Goal: Task Accomplishment & Management: Manage account settings

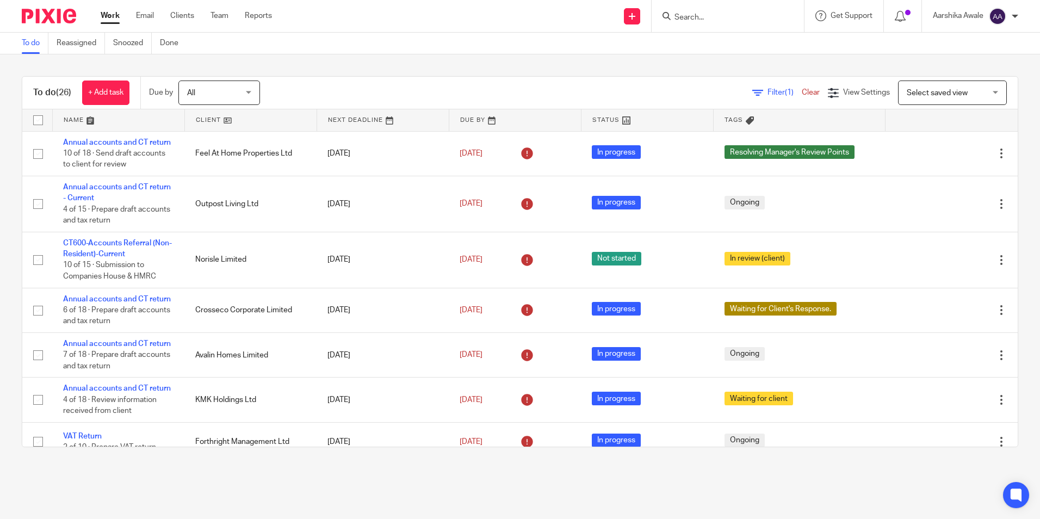
drag, startPoint x: 1021, startPoint y: 147, endPoint x: 1015, endPoint y: 149, distance: 6.2
click at [1021, 147] on div "To do (26) + Add task Due by All All Today Tomorrow This week Next week This mo…" at bounding box center [520, 261] width 1040 height 415
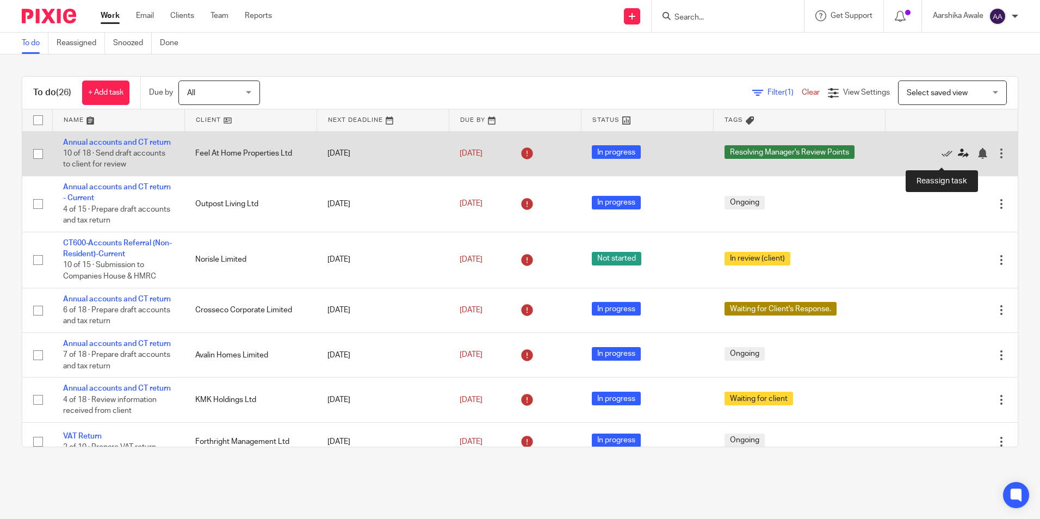
click at [958, 159] on icon at bounding box center [963, 153] width 11 height 11
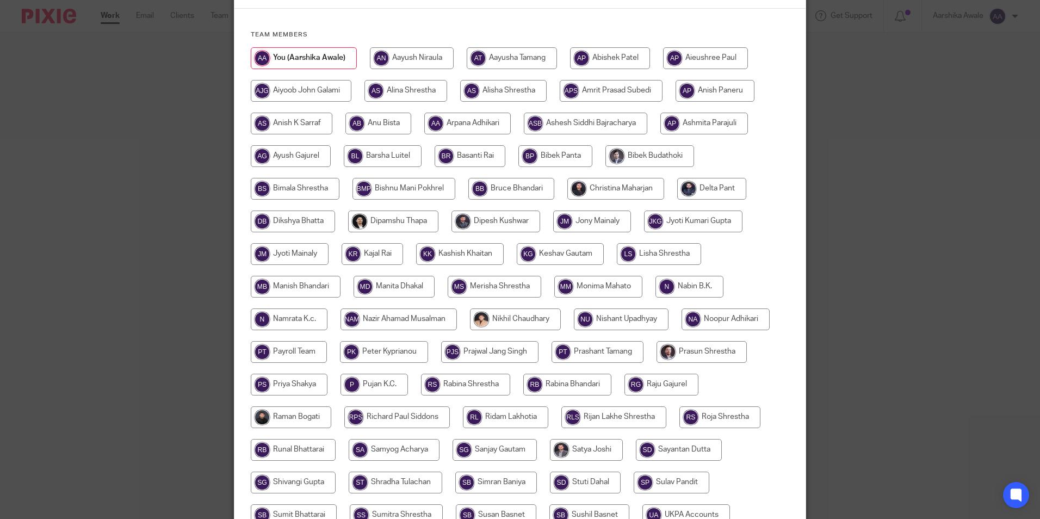
scroll to position [73, 0]
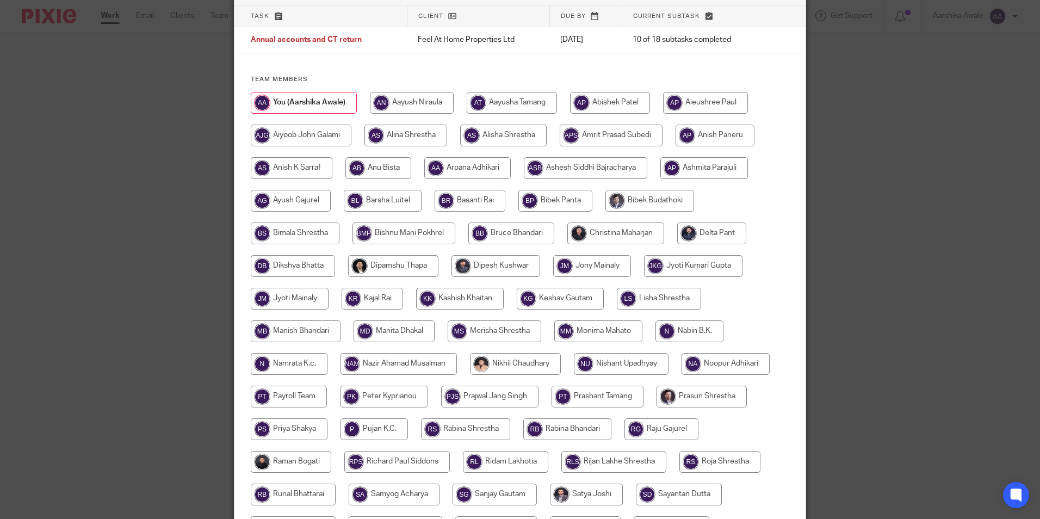
click at [618, 225] on input "radio" at bounding box center [616, 234] width 97 height 22
radio input "true"
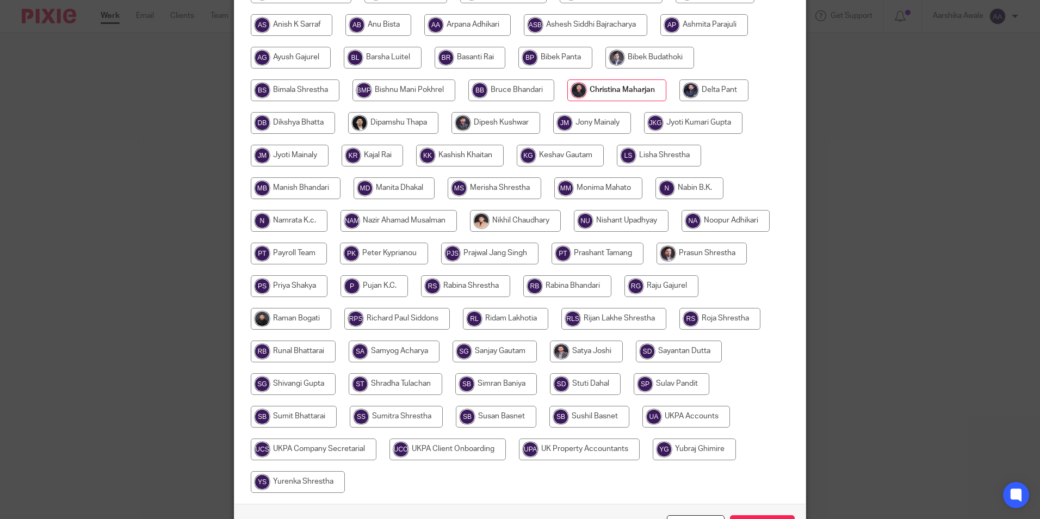
scroll to position [291, 0]
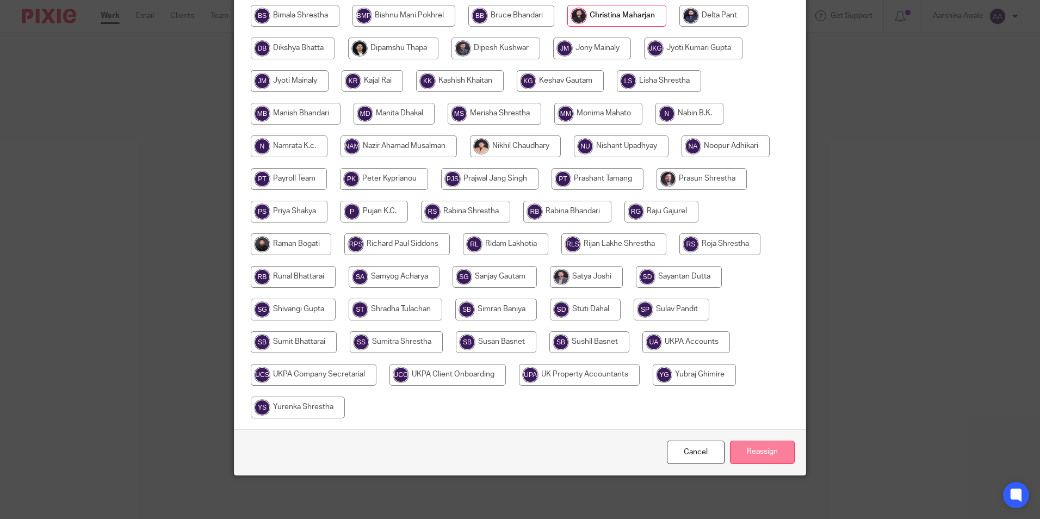
click at [772, 463] on input "Reassign" at bounding box center [762, 452] width 65 height 23
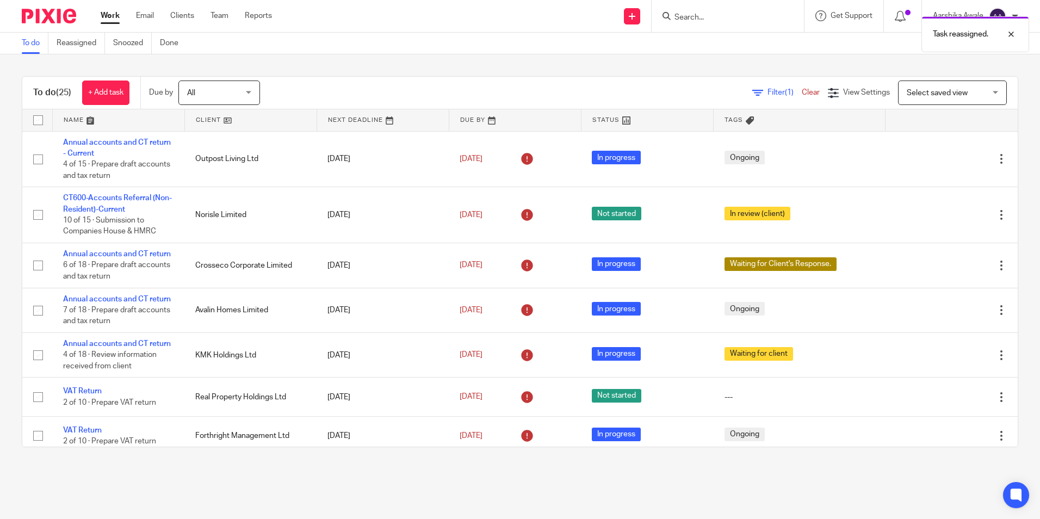
click at [915, 463] on div "To do (25) + Add task Due by All All Today Tomorrow This week Next week This mo…" at bounding box center [520, 261] width 1040 height 415
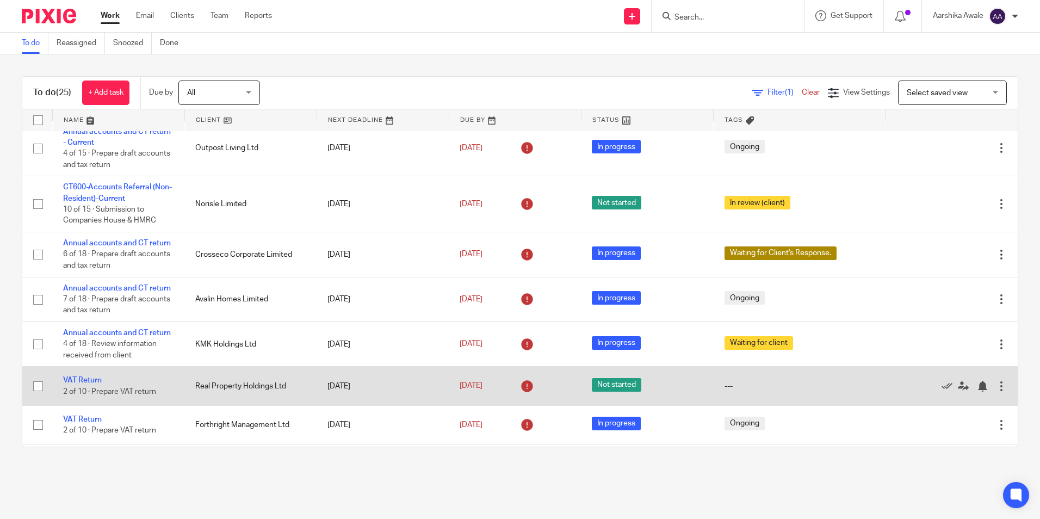
scroll to position [163, 0]
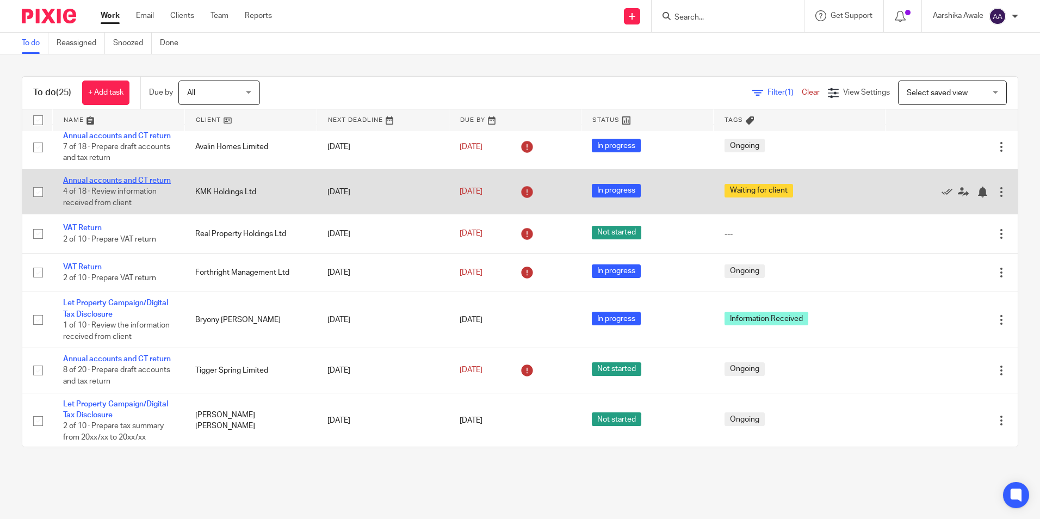
click at [101, 184] on link "Annual accounts and CT return" at bounding box center [117, 181] width 108 height 8
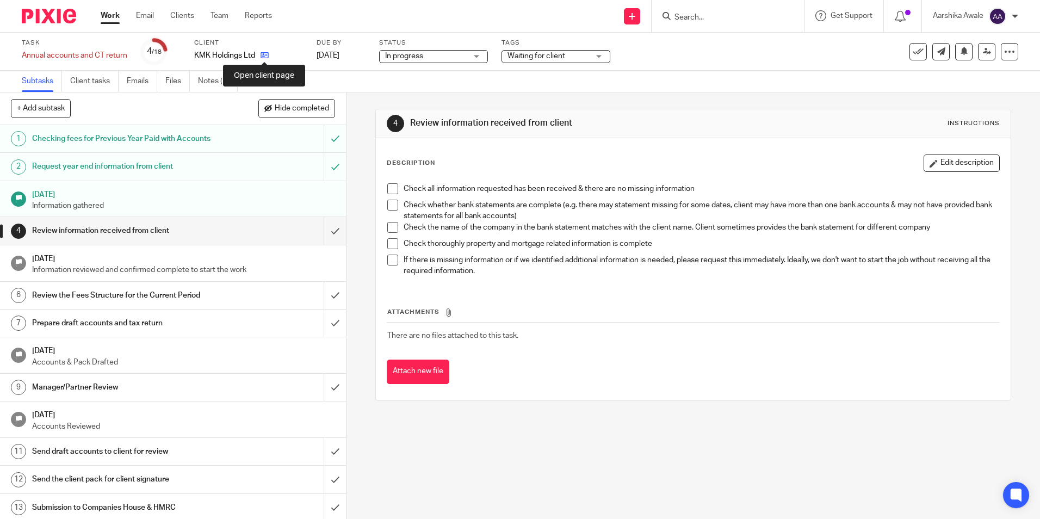
drag, startPoint x: 0, startPoint y: 0, endPoint x: 261, endPoint y: 55, distance: 266.4
click at [261, 55] on icon at bounding box center [265, 55] width 8 height 8
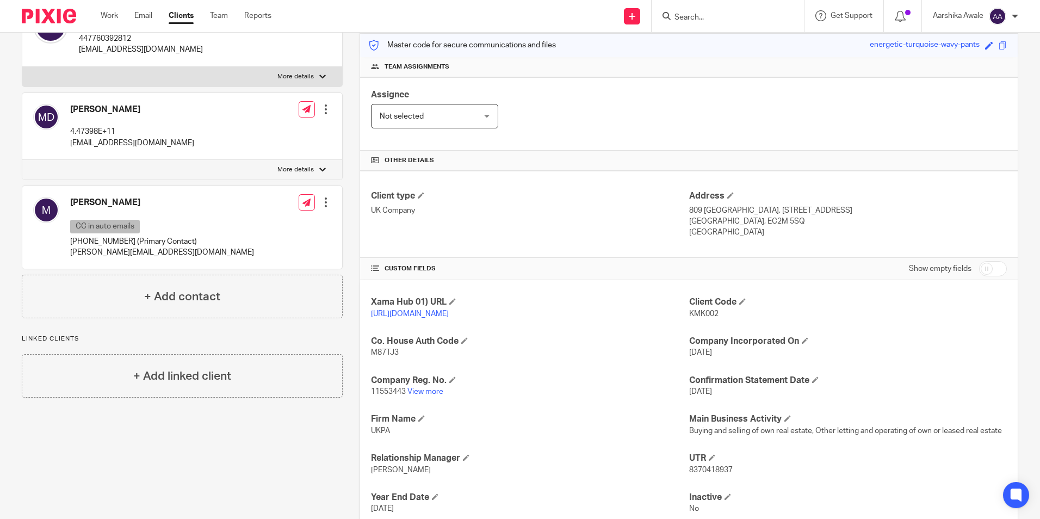
scroll to position [218, 0]
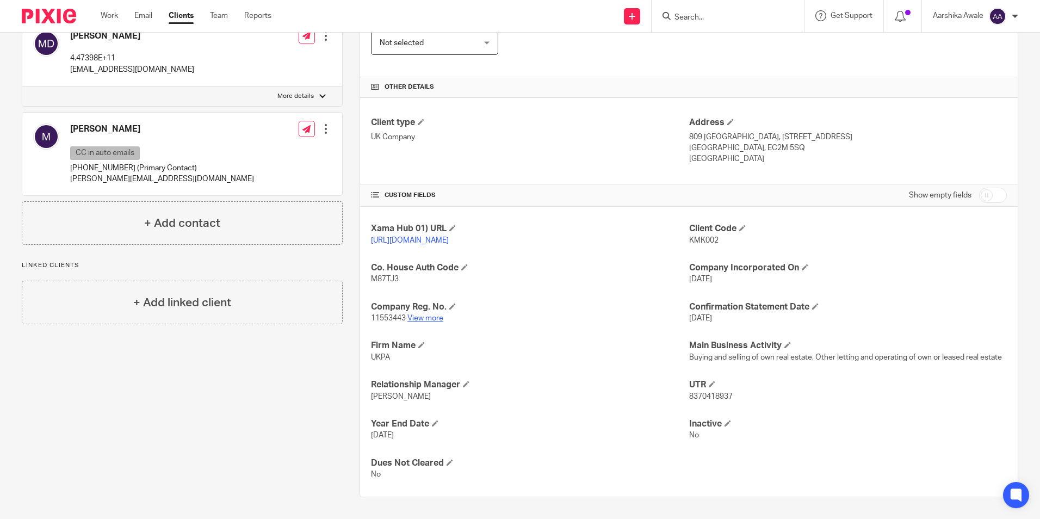
click at [427, 322] on link "View more" at bounding box center [426, 319] width 36 height 8
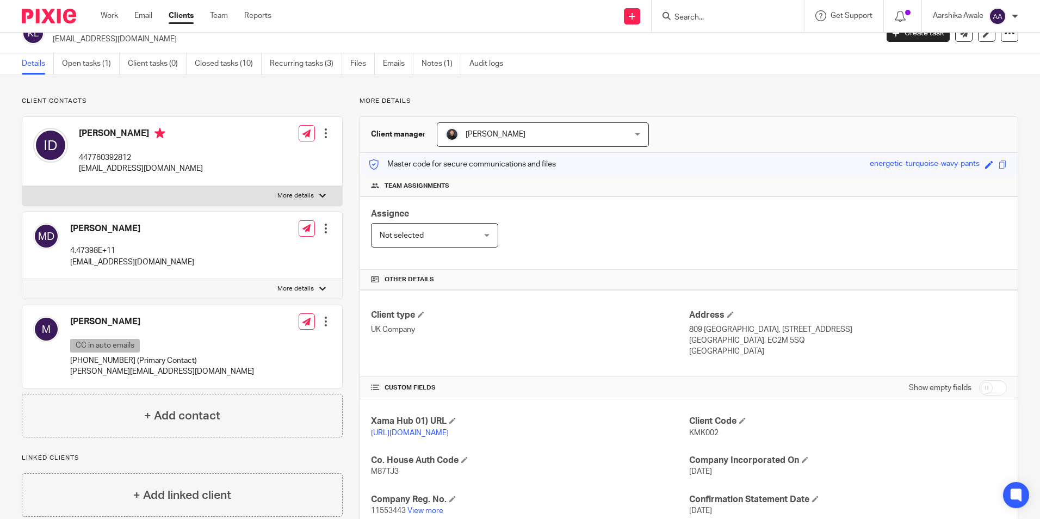
scroll to position [0, 0]
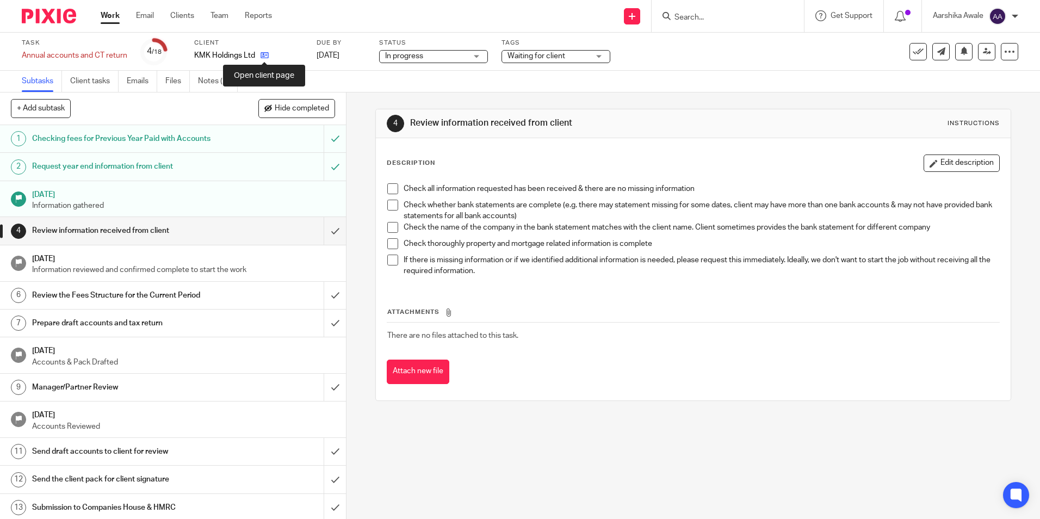
click at [264, 53] on icon at bounding box center [265, 55] width 8 height 8
click at [530, 58] on span "Waiting for client" at bounding box center [537, 56] width 58 height 8
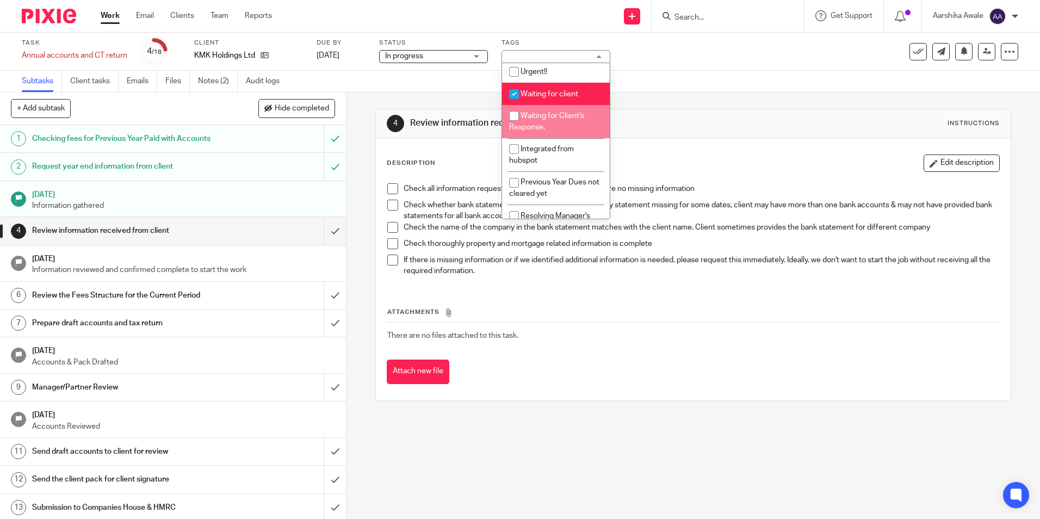
scroll to position [163, 0]
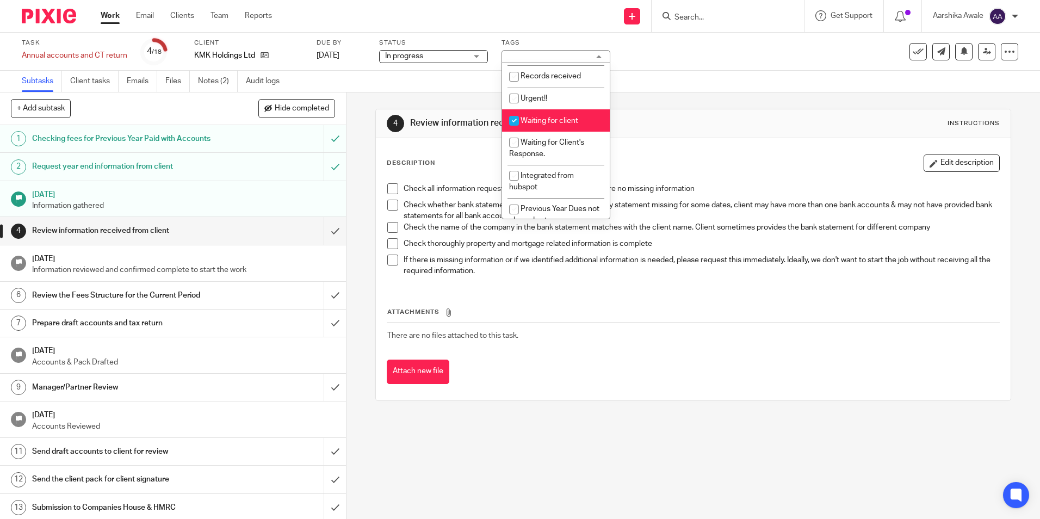
click at [550, 110] on li "Waiting for client" at bounding box center [556, 120] width 108 height 22
checkbox input "false"
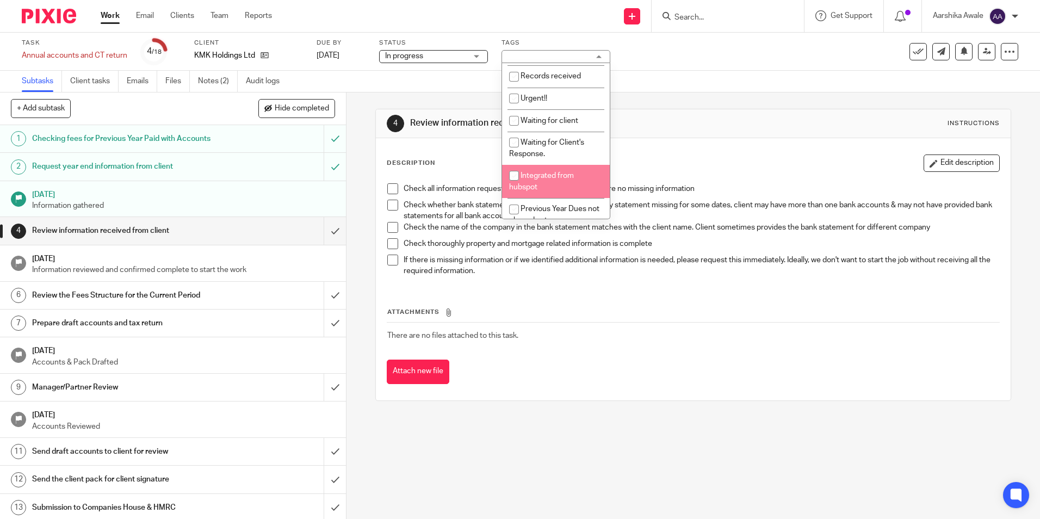
scroll to position [0, 0]
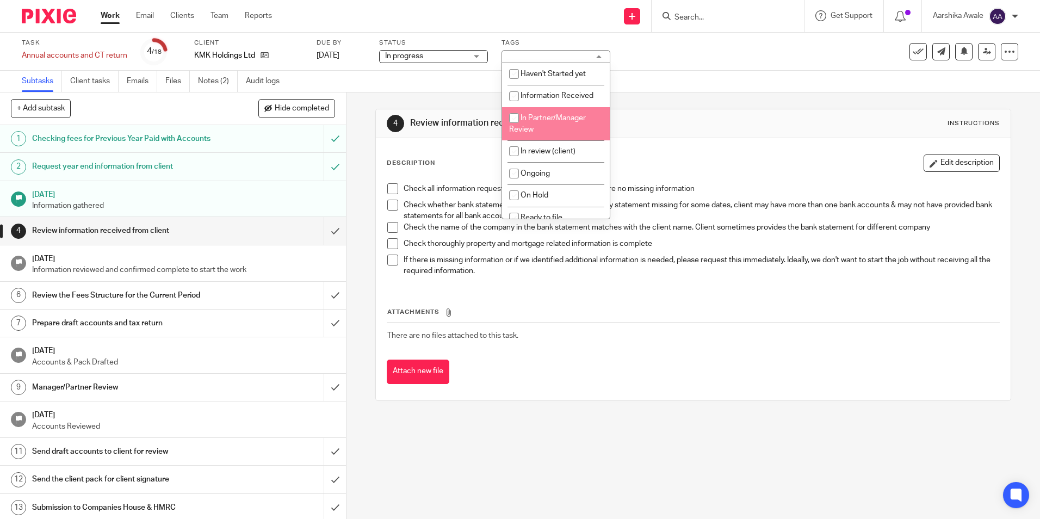
click at [541, 112] on li "In Partner/Manager Review" at bounding box center [556, 123] width 108 height 33
checkbox input "true"
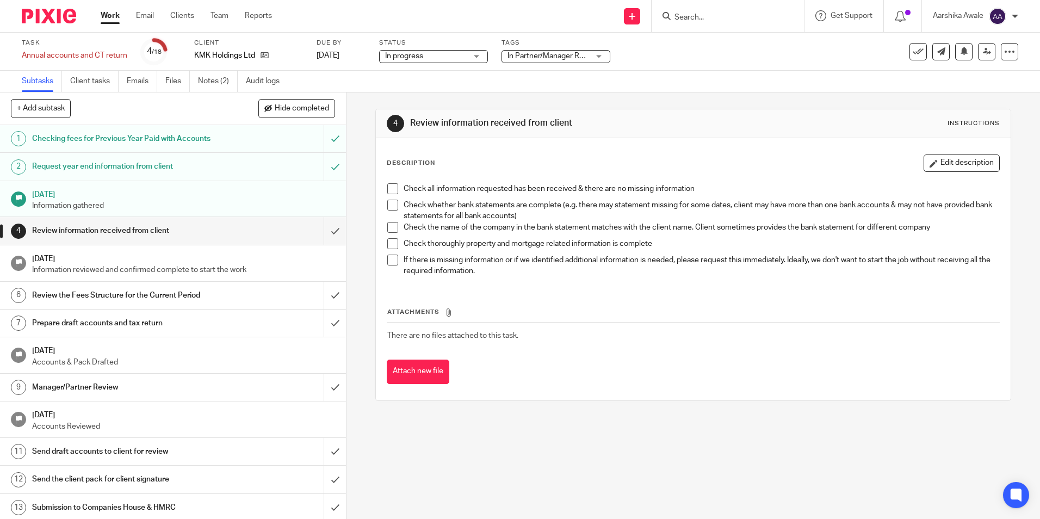
click at [353, 124] on div "4 Review information received from client Instructions Description Edit descrip…" at bounding box center [694, 306] width 694 height 427
click at [319, 240] on input "submit" at bounding box center [173, 230] width 346 height 27
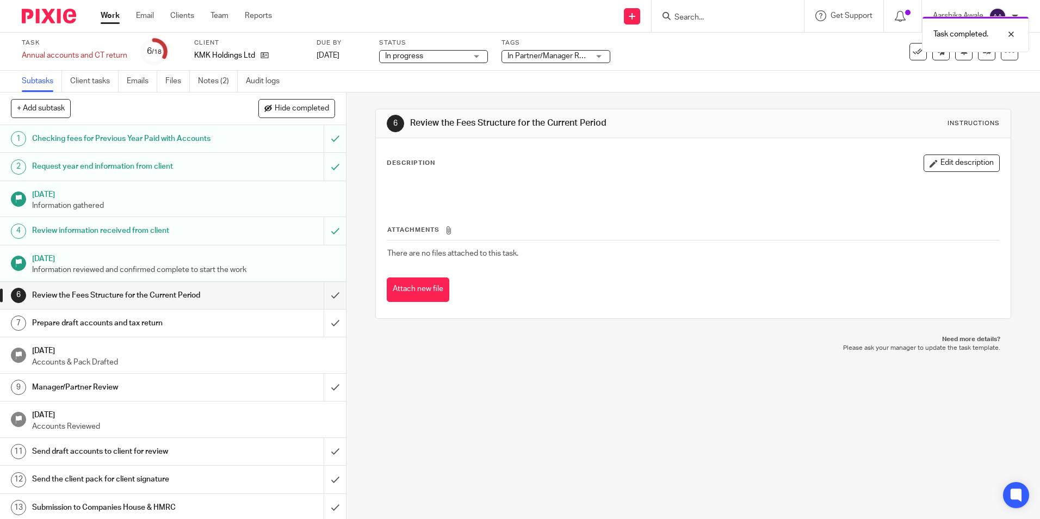
click at [317, 299] on input "submit" at bounding box center [173, 295] width 346 height 27
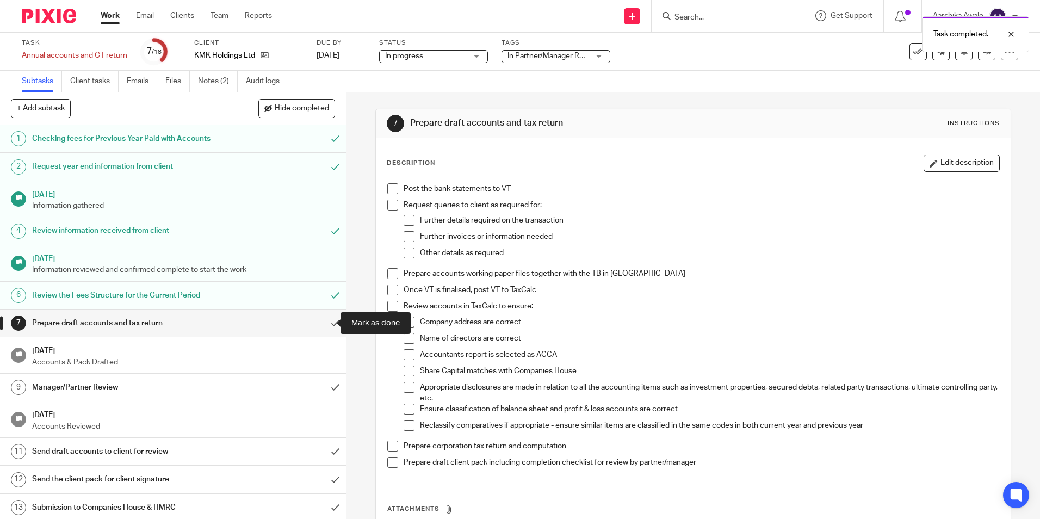
click at [319, 329] on input "submit" at bounding box center [173, 323] width 346 height 27
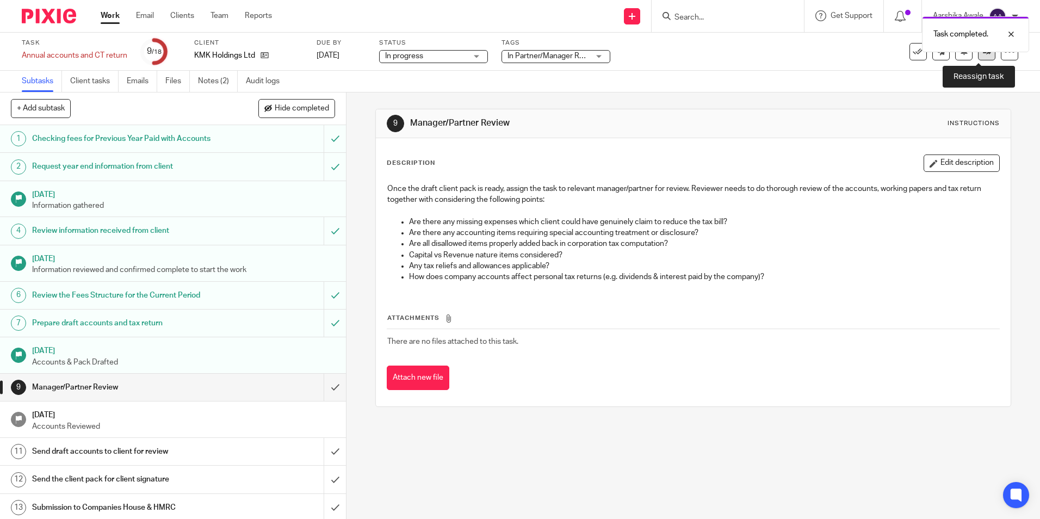
click at [983, 53] on icon at bounding box center [987, 51] width 8 height 8
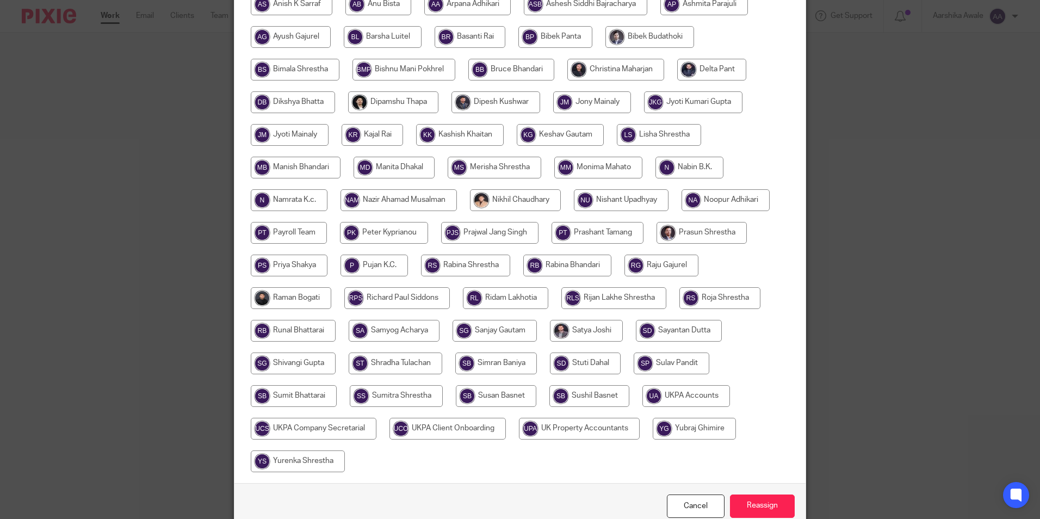
scroll to position [236, 0]
click at [305, 297] on input "radio" at bounding box center [291, 299] width 81 height 22
radio input "true"
click at [750, 506] on input "Reassign" at bounding box center [762, 506] width 65 height 23
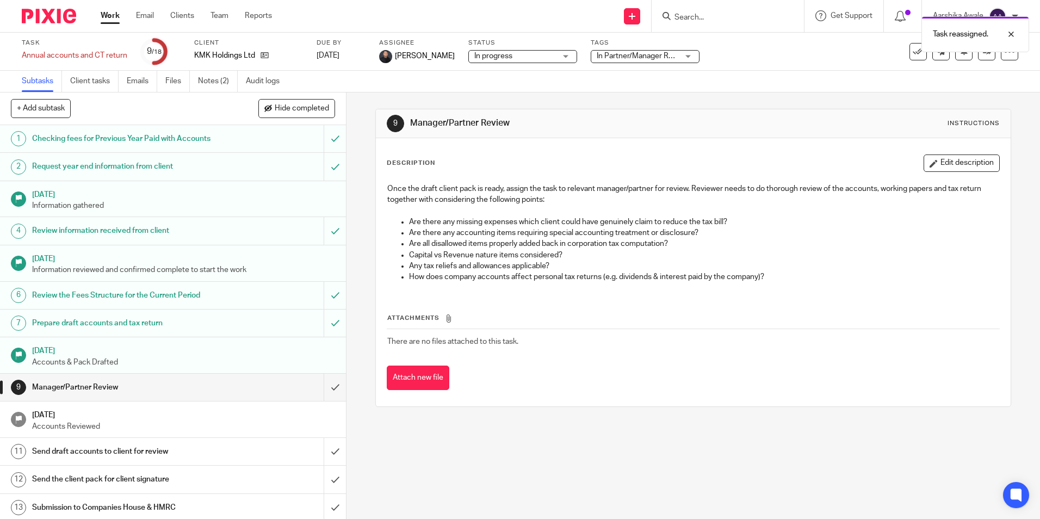
click at [35, 23] on div at bounding box center [45, 16] width 90 height 32
click at [38, 19] on img at bounding box center [49, 16] width 54 height 15
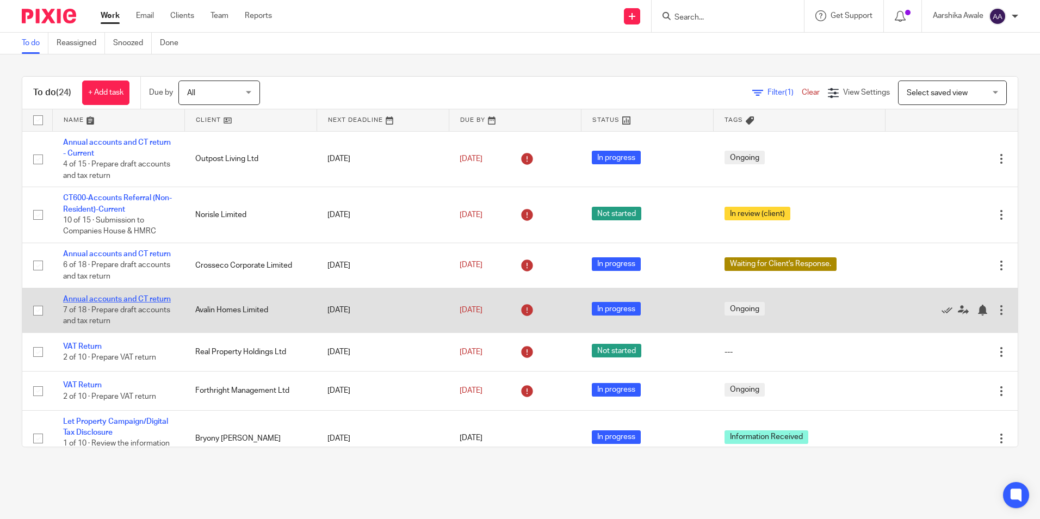
click at [91, 303] on link "Annual accounts and CT return" at bounding box center [117, 299] width 108 height 8
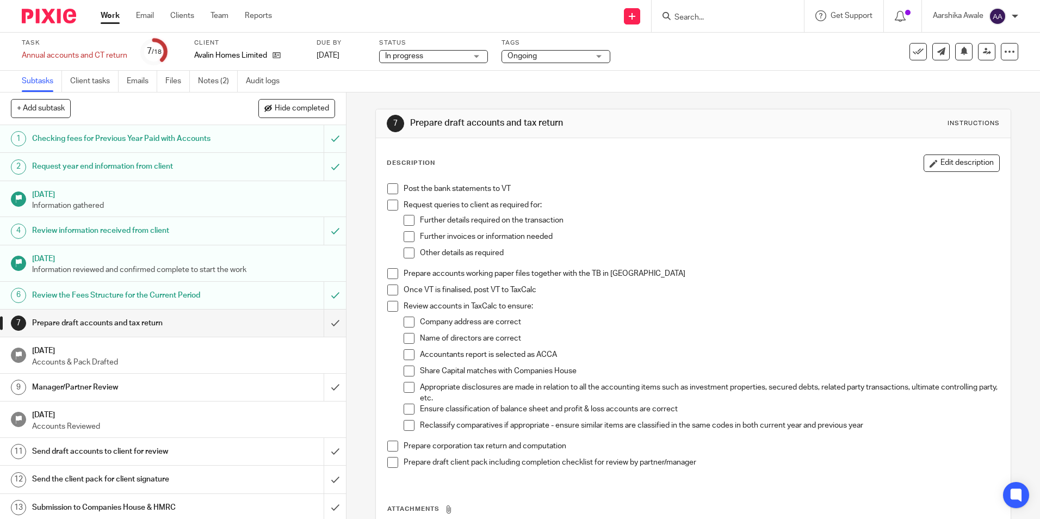
click at [512, 55] on span "Ongoing" at bounding box center [522, 56] width 29 height 8
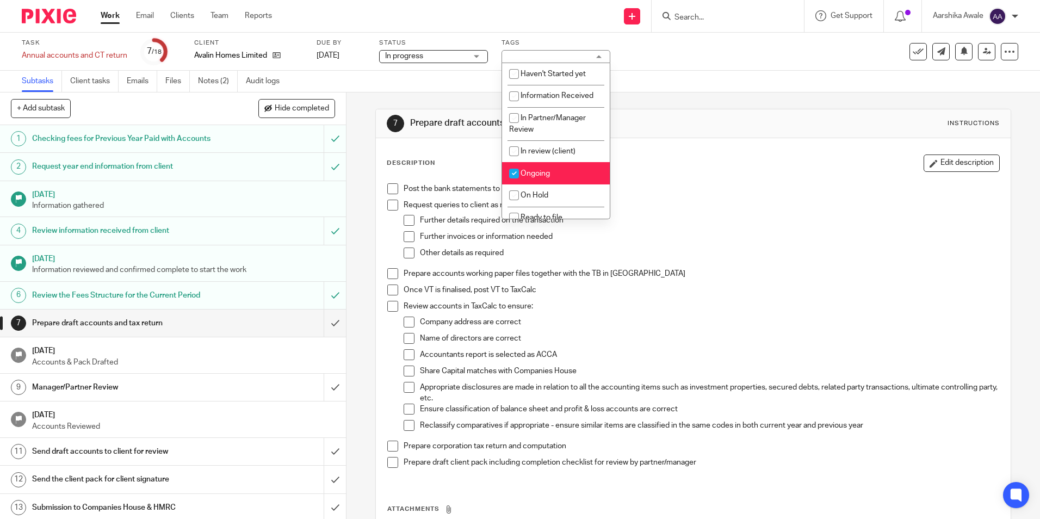
click at [553, 174] on li "Ongoing" at bounding box center [556, 173] width 108 height 22
checkbox input "false"
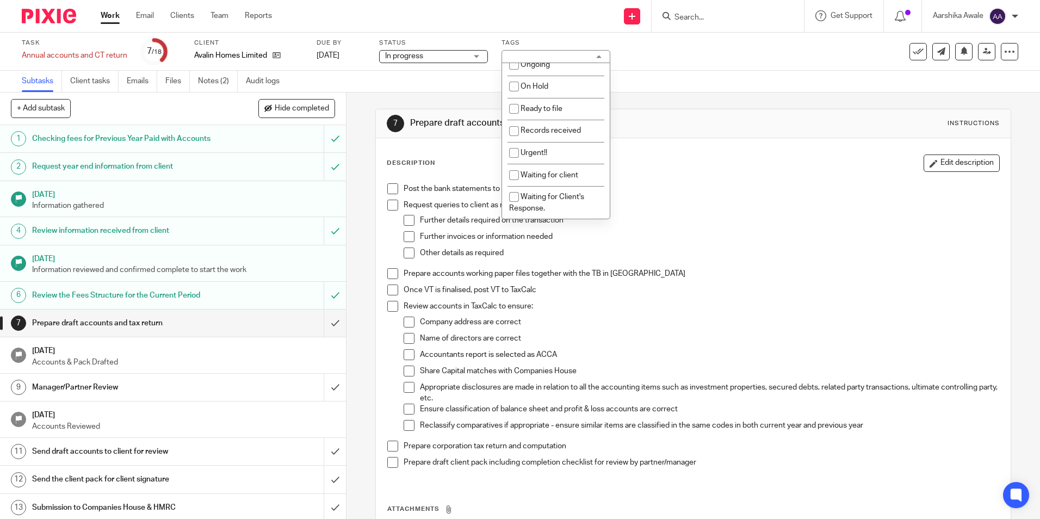
scroll to position [163, 0]
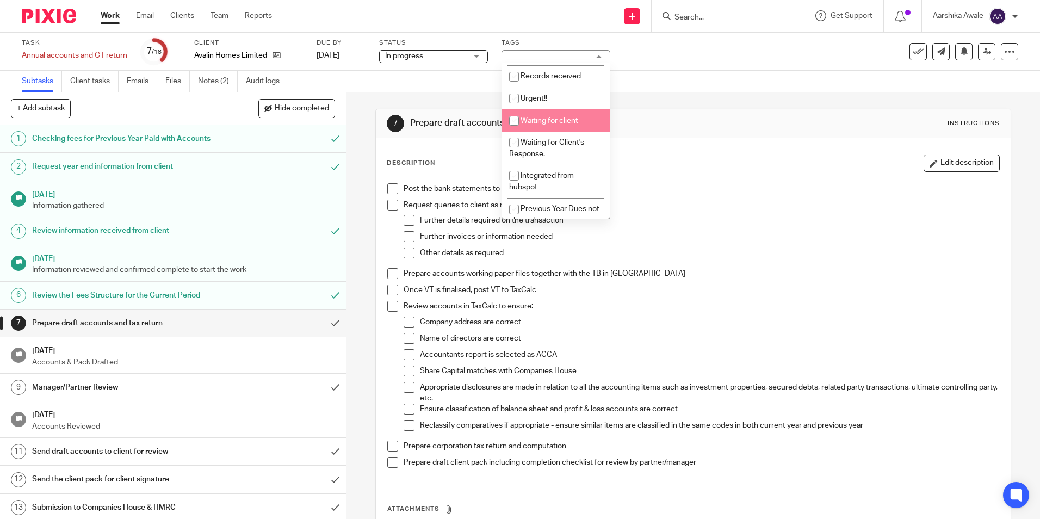
click at [550, 120] on span "Waiting for client" at bounding box center [550, 121] width 58 height 8
click at [390, 92] on div "Subtasks Client tasks Emails Files Notes (2) Audit logs" at bounding box center [520, 82] width 1040 height 22
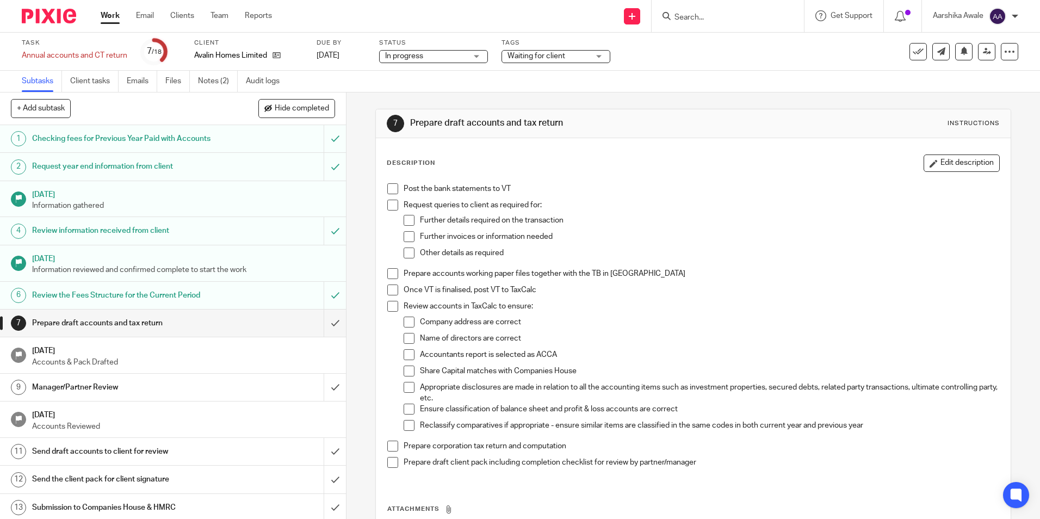
click at [574, 53] on span "Waiting for client" at bounding box center [549, 56] width 82 height 11
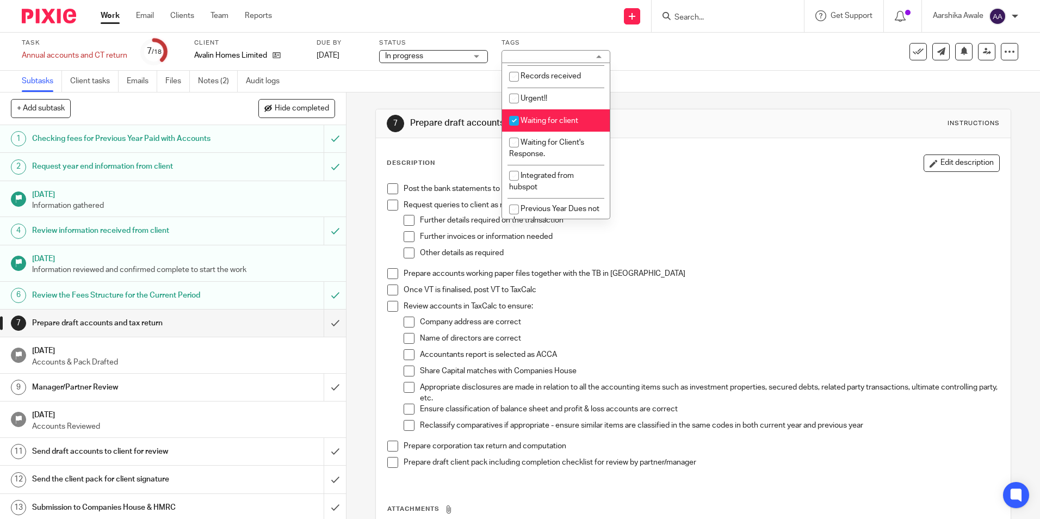
click at [569, 112] on li "Waiting for client" at bounding box center [556, 120] width 108 height 22
checkbox input "false"
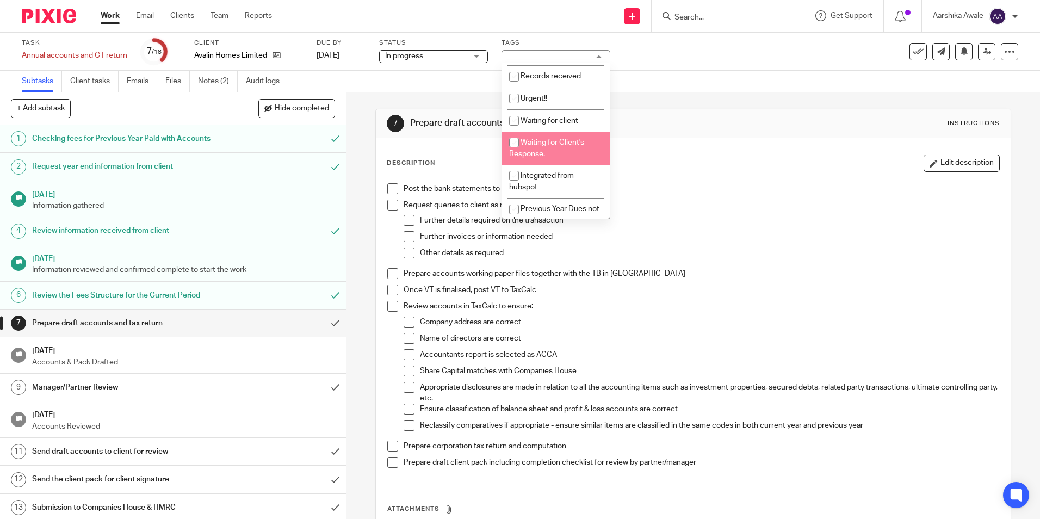
click at [556, 138] on li "Waiting for Client's Response." at bounding box center [556, 148] width 108 height 33
checkbox input "true"
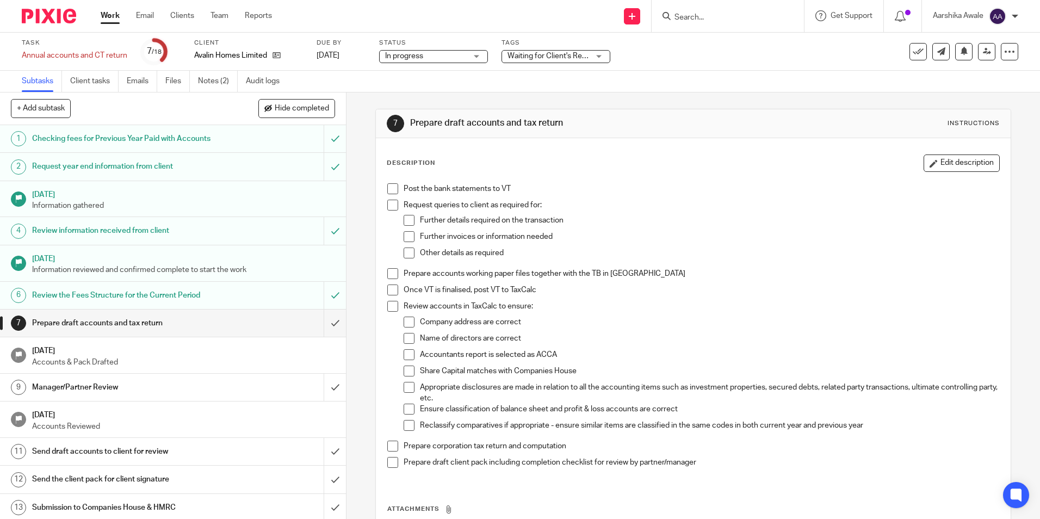
click at [650, 97] on div "7 Prepare draft accounts and tax return Instructions Description Edit descripti…" at bounding box center [693, 354] width 636 height 522
click at [52, 18] on img at bounding box center [49, 16] width 54 height 15
